Goal: Communication & Community: Share content

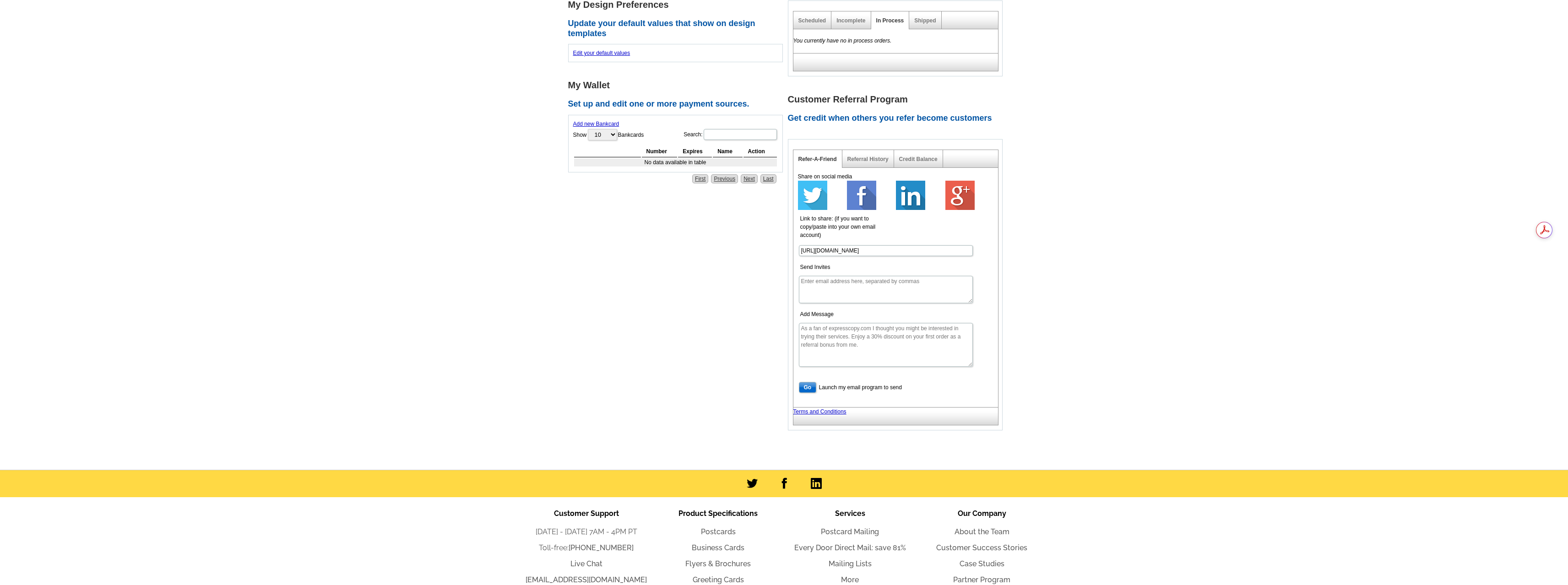
scroll to position [321, 0]
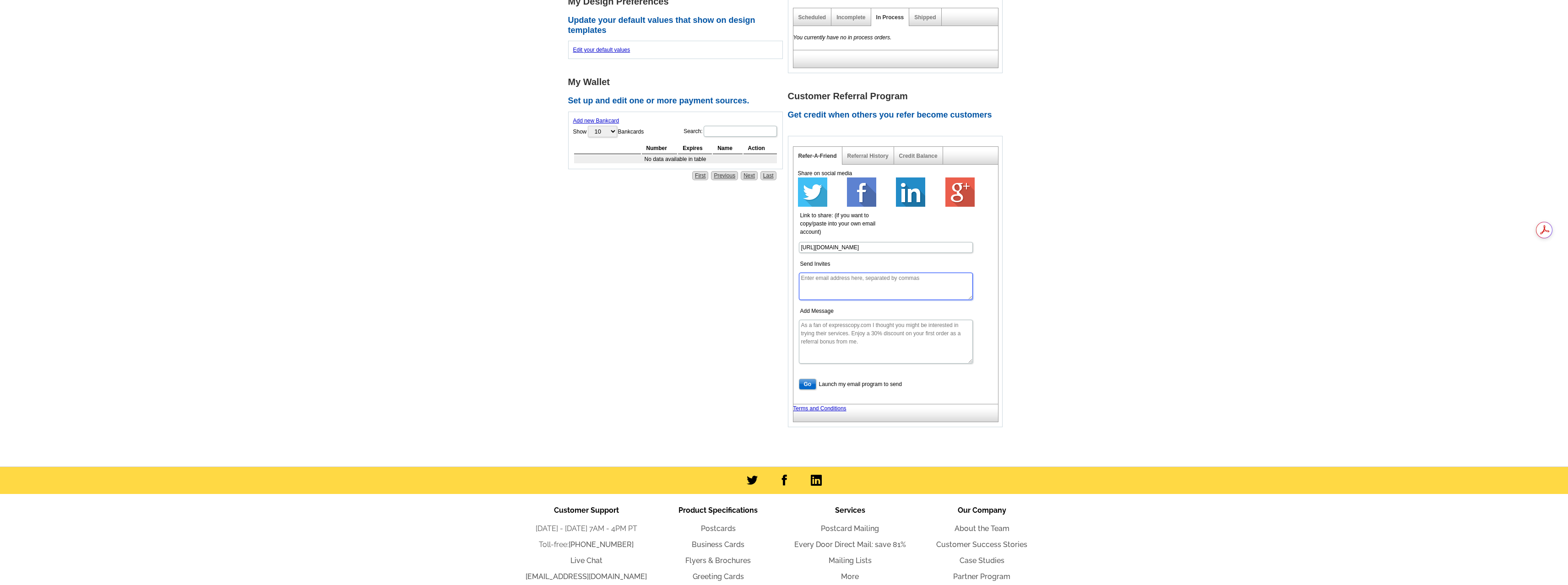
click at [823, 281] on textarea "Send Invites" at bounding box center [885, 286] width 174 height 27
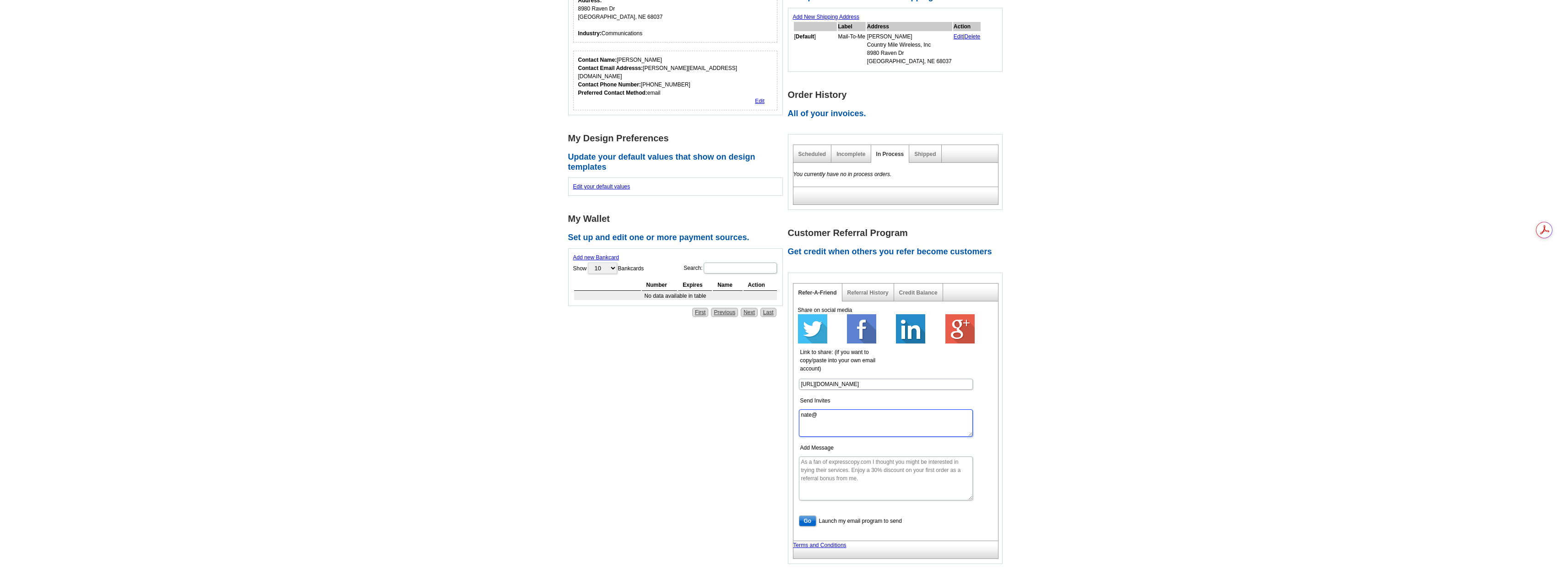
scroll to position [183, 0]
drag, startPoint x: 833, startPoint y: 421, endPoint x: 799, endPoint y: 418, distance: 34.1
click at [799, 418] on textarea "nate@" at bounding box center [885, 423] width 174 height 27
paste textarea ".[EMAIL_ADDRESS][DOMAIN_NAME]"
type textarea "[EMAIL_ADDRESS][DOMAIN_NAME]"
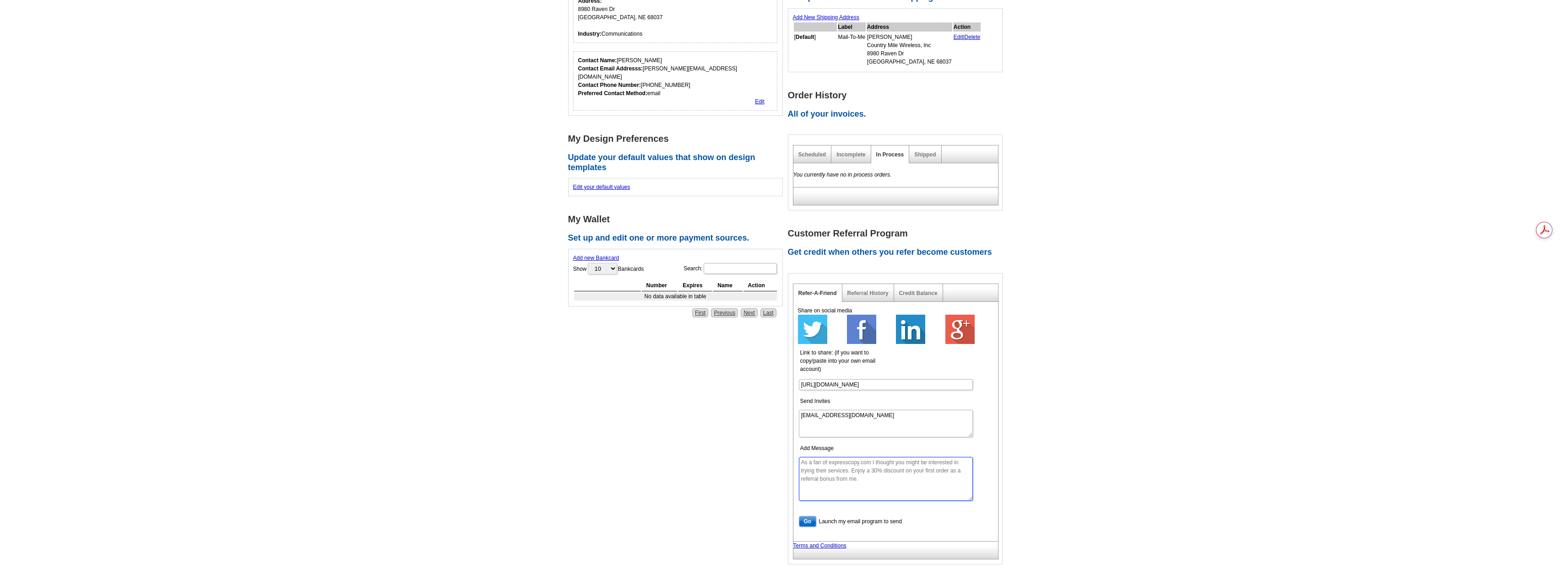
click at [801, 466] on textarea "Add Message" at bounding box center [885, 479] width 174 height 44
click at [822, 475] on textarea "Add Message" at bounding box center [885, 479] width 174 height 44
click at [801, 468] on textarea "Add Message" at bounding box center [885, 479] width 174 height 44
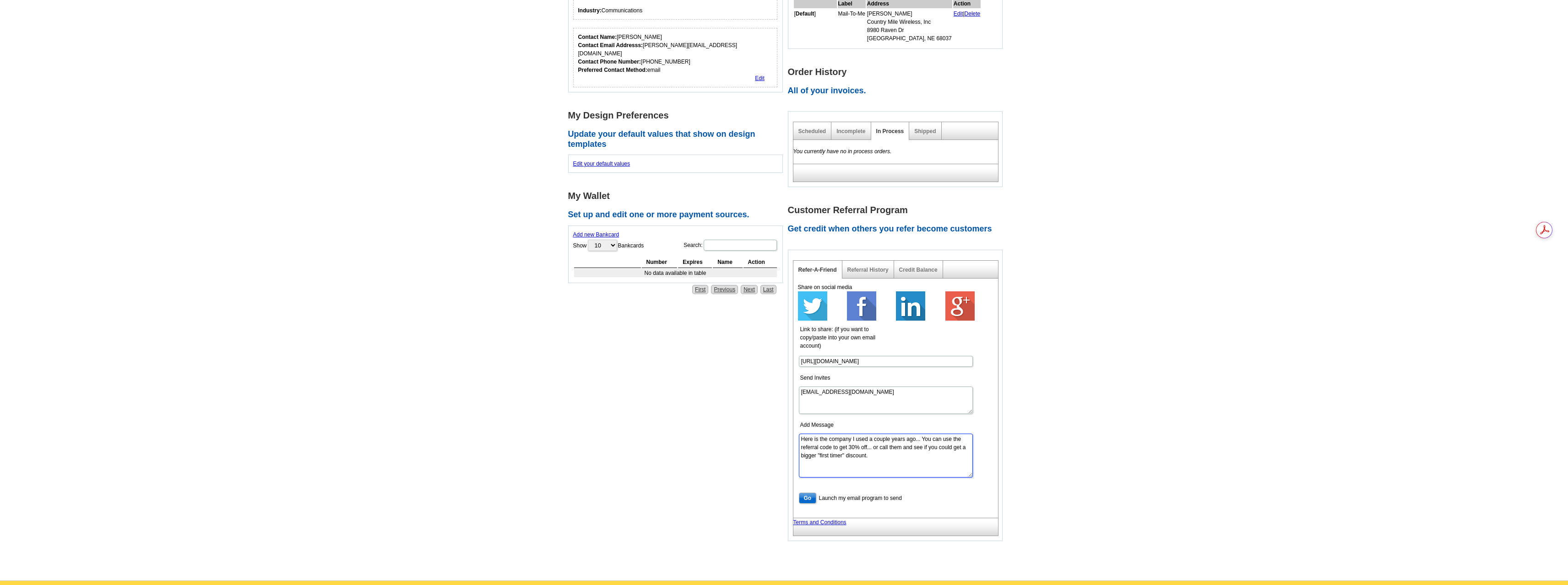
scroll to position [229, 0]
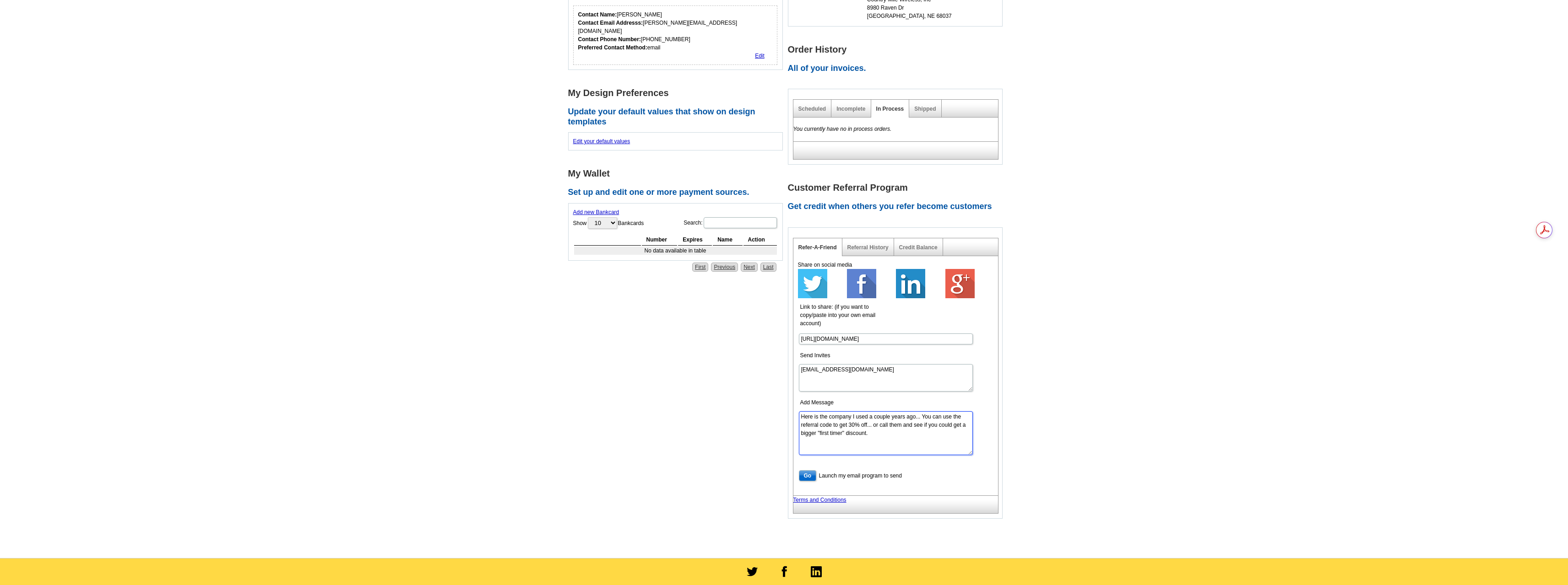
type textarea "Here is the company I used a couple years ago... You can use the referral code …"
click at [804, 479] on input "Go" at bounding box center [808, 476] width 18 height 11
click at [809, 472] on input "Go" at bounding box center [808, 476] width 18 height 11
drag, startPoint x: 801, startPoint y: 423, endPoint x: 883, endPoint y: 441, distance: 84.0
click at [883, 441] on textarea "Here is the company I used a couple years ago... You can use the referral code …" at bounding box center [885, 433] width 174 height 44
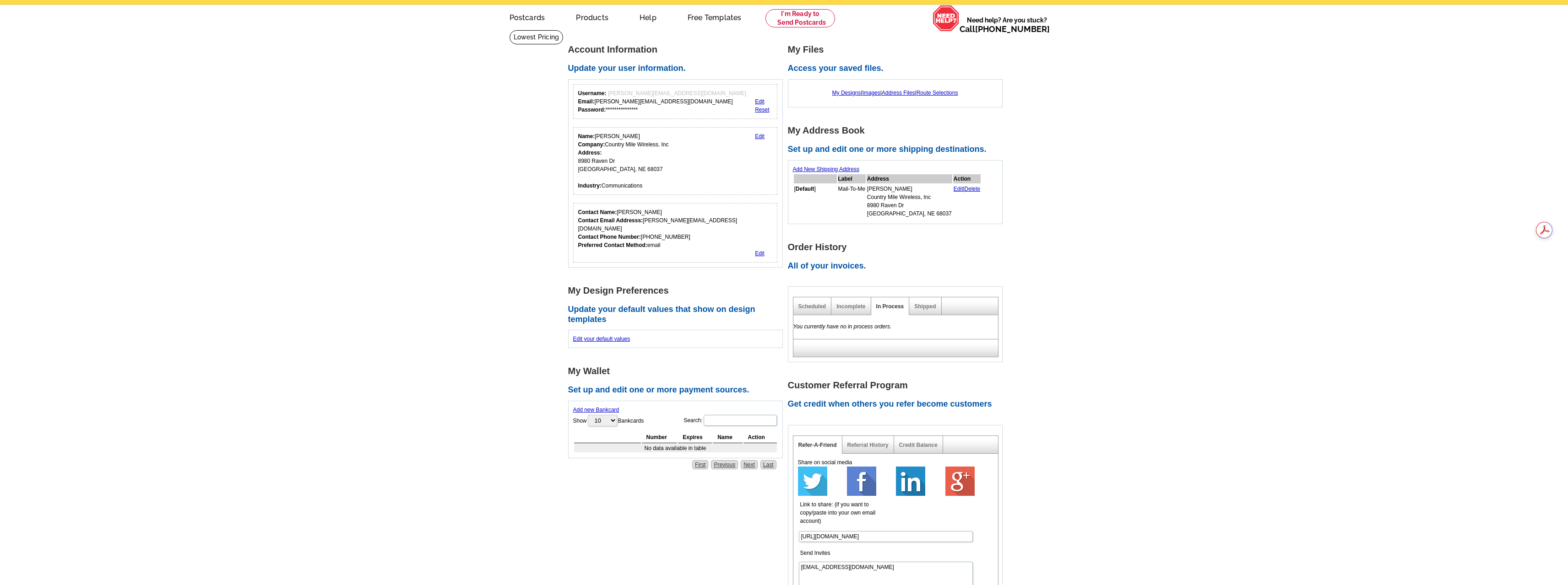
scroll to position [183, 0]
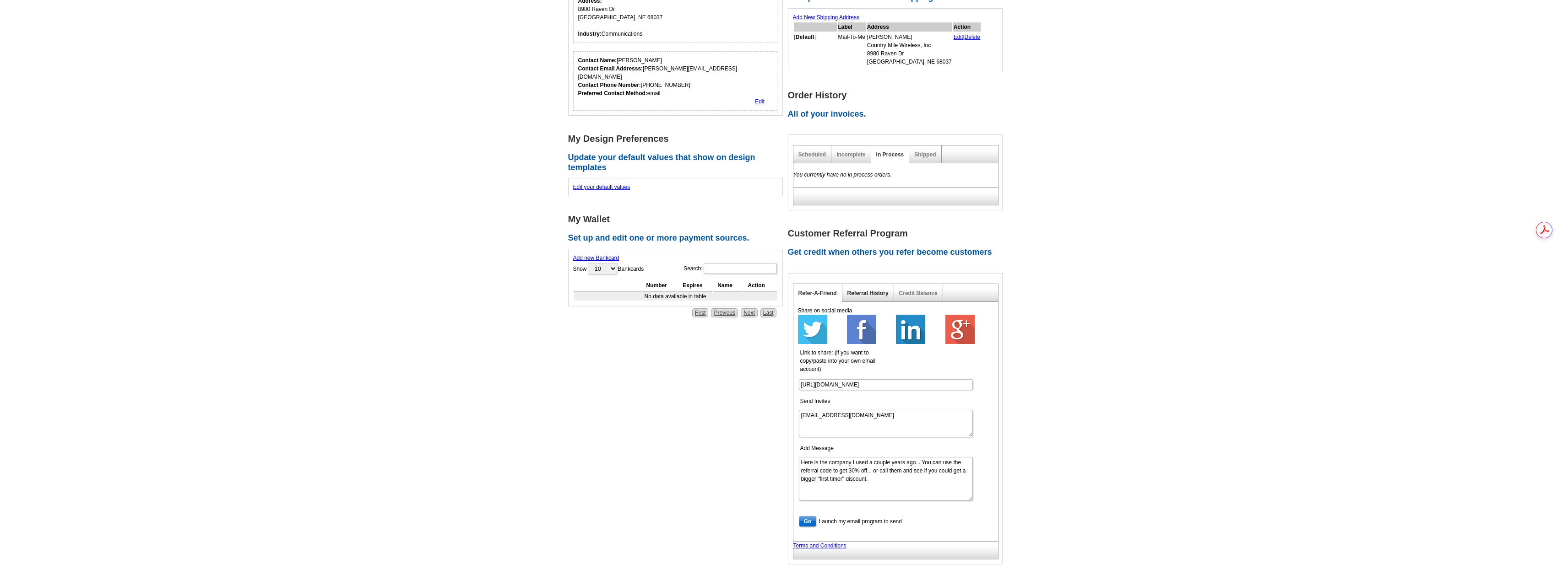
click at [878, 294] on link "Referral History" at bounding box center [868, 292] width 41 height 6
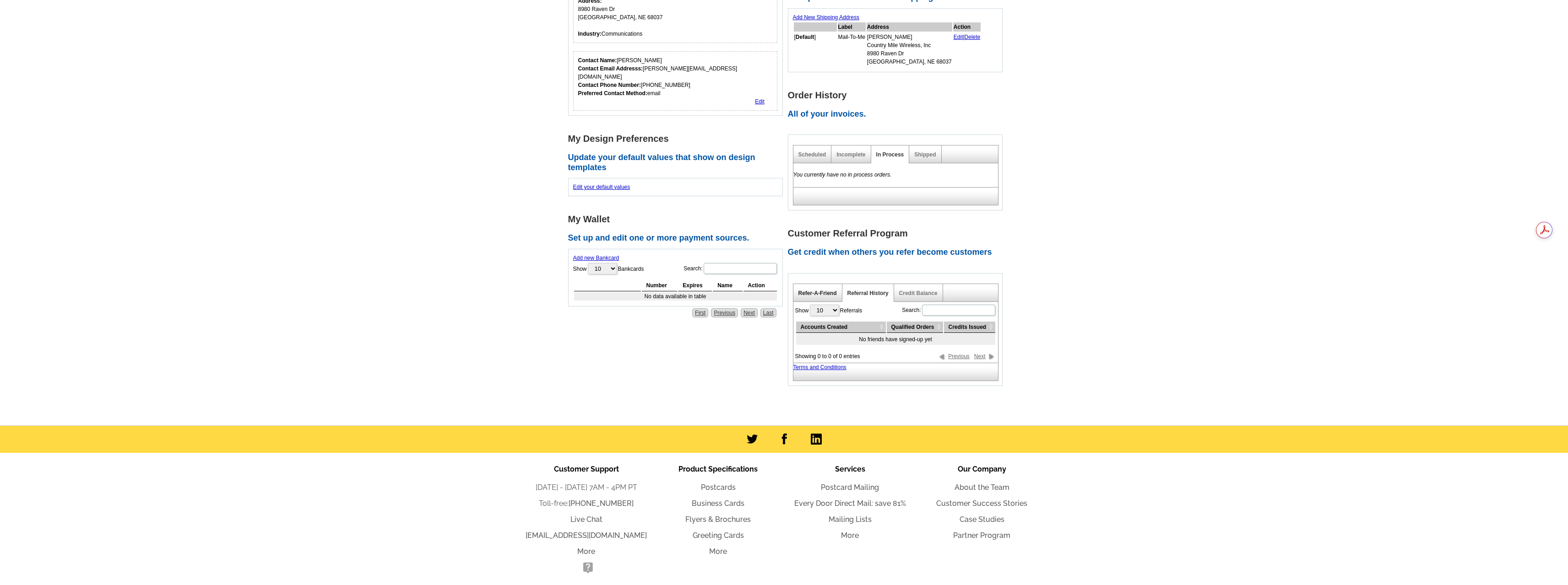
click at [820, 294] on link "Refer-A-Friend" at bounding box center [818, 292] width 38 height 6
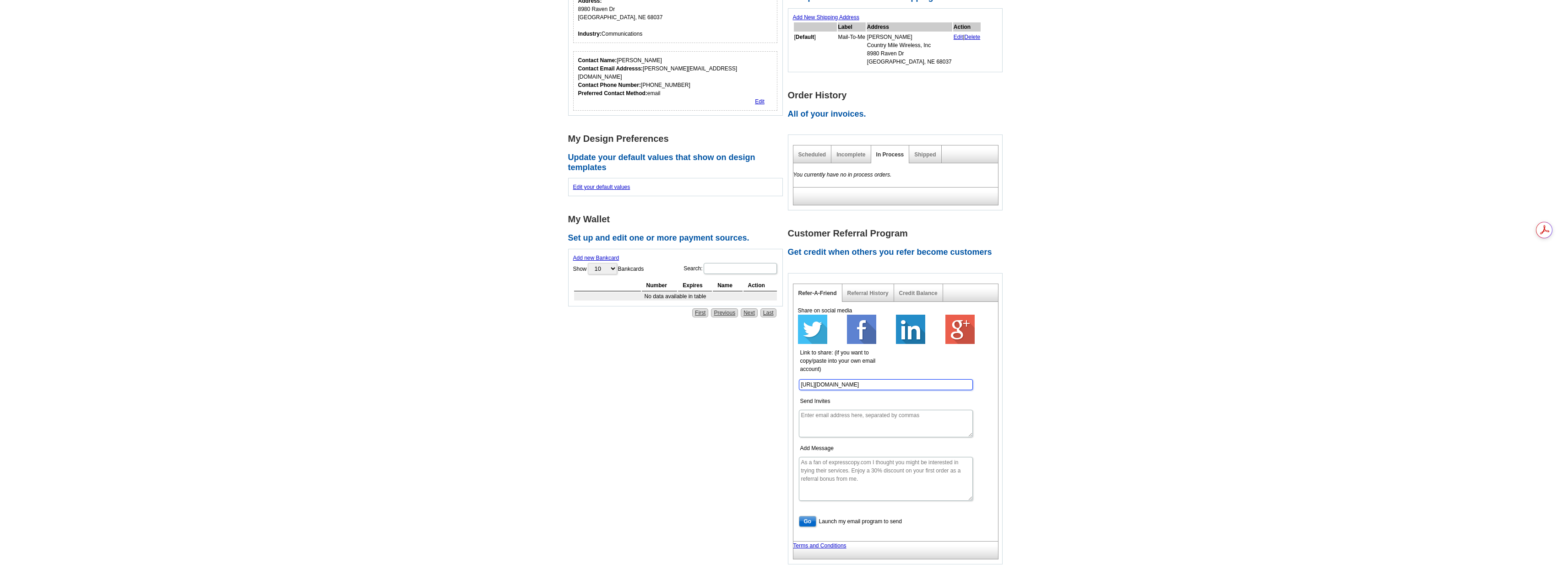
drag, startPoint x: 932, startPoint y: 384, endPoint x: 793, endPoint y: 377, distance: 139.2
click at [793, 377] on div "Share on social media Link to share: (if you want to copy/paste into your own e…" at bounding box center [895, 422] width 204 height 240
